Goal: Entertainment & Leisure: Consume media (video, audio)

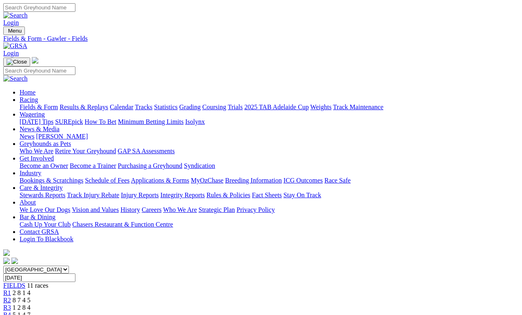
click at [108, 104] on link "Results & Replays" at bounding box center [84, 107] width 49 height 7
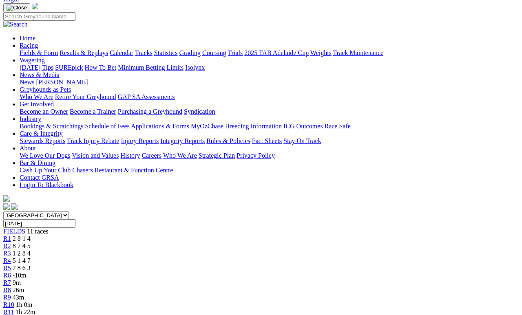
scroll to position [68, 0]
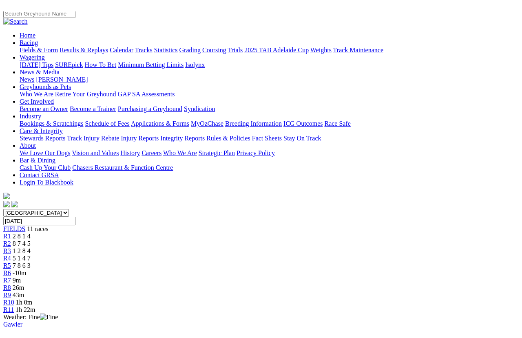
scroll to position [10, 0]
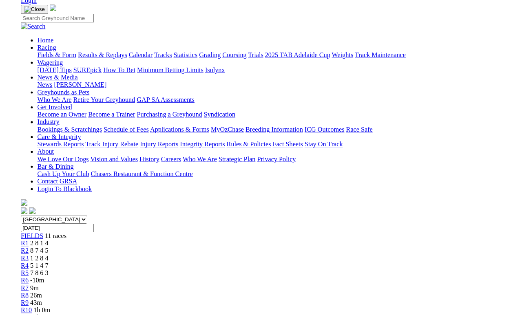
scroll to position [64, 0]
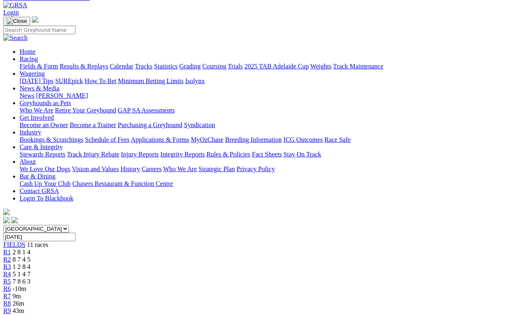
scroll to position [24, 0]
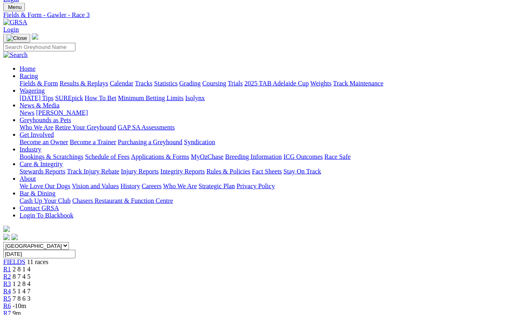
click at [11, 295] on link "R5" at bounding box center [7, 298] width 8 height 7
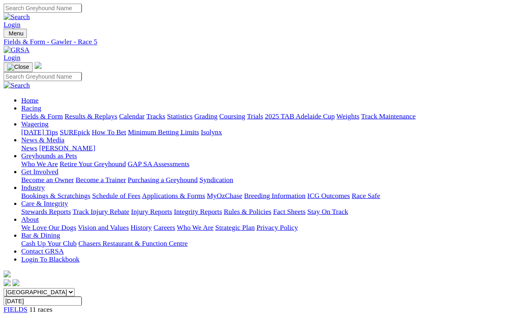
scroll to position [85, 0]
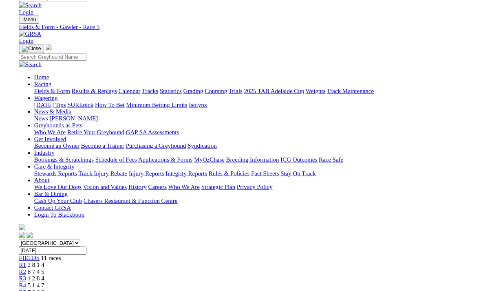
scroll to position [0, 0]
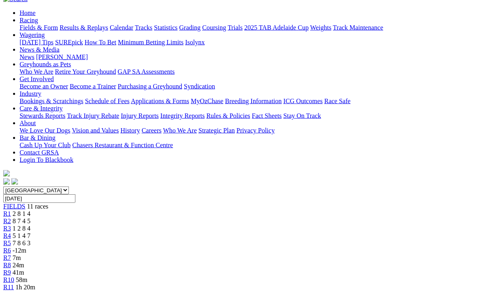
scroll to position [84, 0]
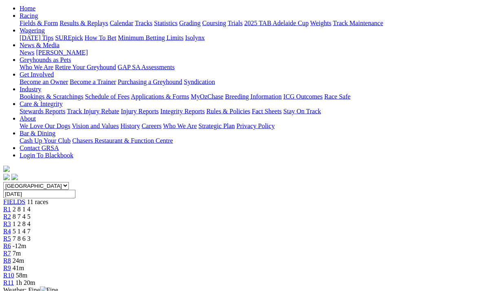
click at [27, 242] on span "-12m" at bounding box center [20, 245] width 14 height 7
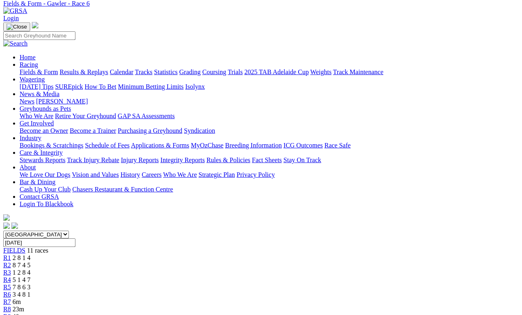
scroll to position [43, 0]
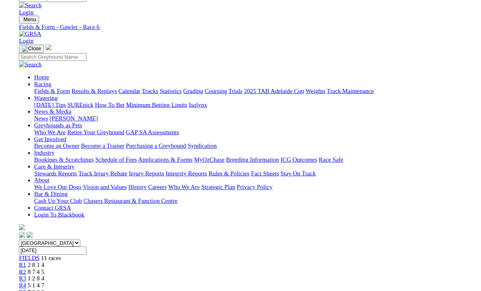
scroll to position [53, 0]
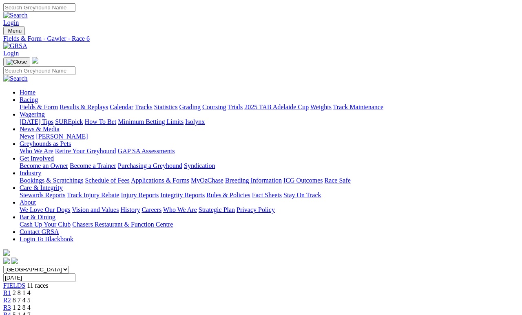
scroll to position [57, 0]
